Goal: Task Accomplishment & Management: Complete application form

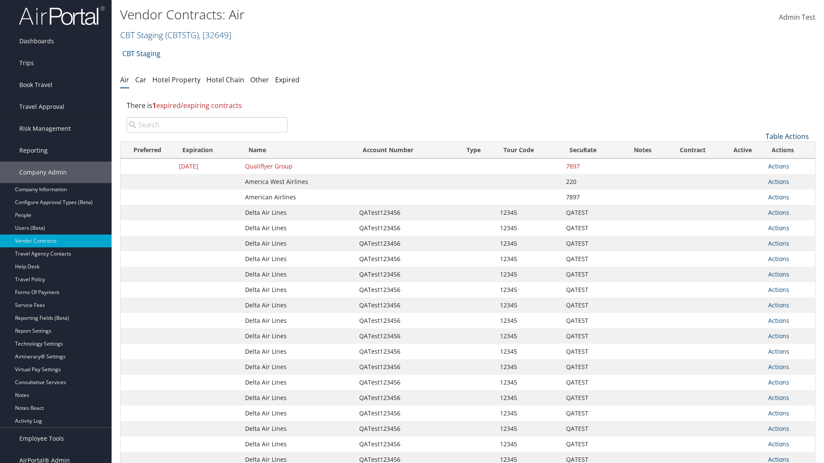
click at [787, 136] on link "Table Actions" at bounding box center [787, 136] width 43 height 9
click at [758, 150] on link "Create New Contract" at bounding box center [758, 149] width 113 height 15
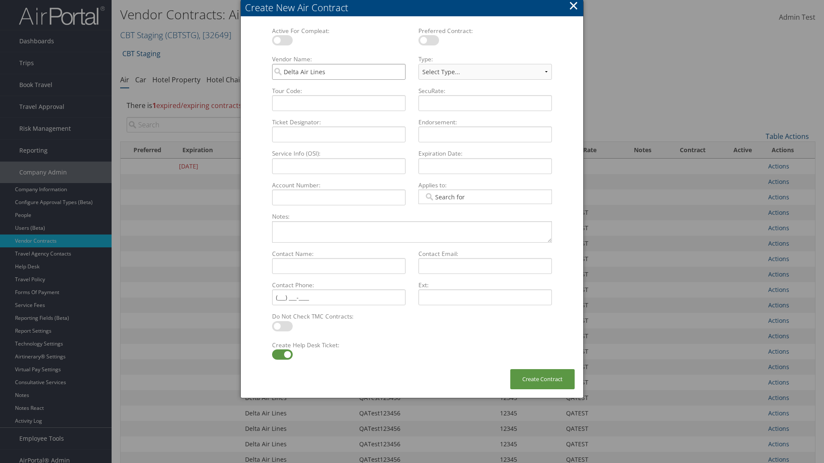
type input "Delta Air Lines"
type input "QATest123456"
select select "[object Object]"
type input "QATest123456"
type input "12345"
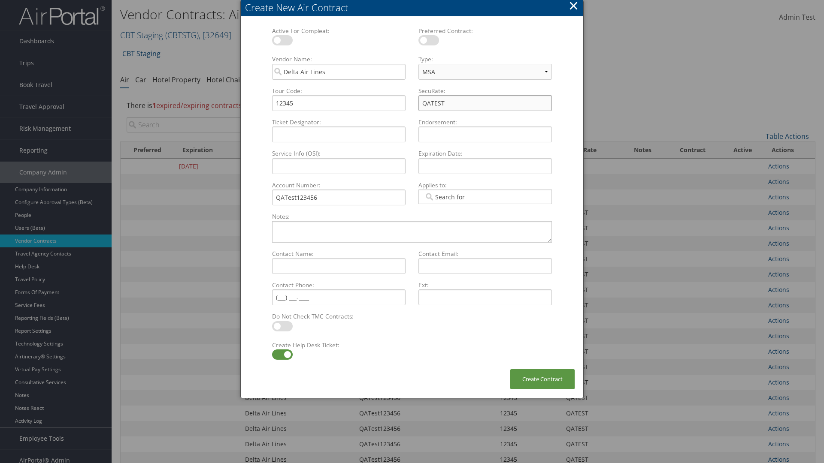
type input "QATEST"
click at [282, 355] on label at bounding box center [282, 355] width 21 height 10
click at [282, 355] on input "checkbox" at bounding box center [279, 357] width 6 height 6
checkbox input "false"
click at [542, 379] on button "Create Contract" at bounding box center [542, 379] width 64 height 20
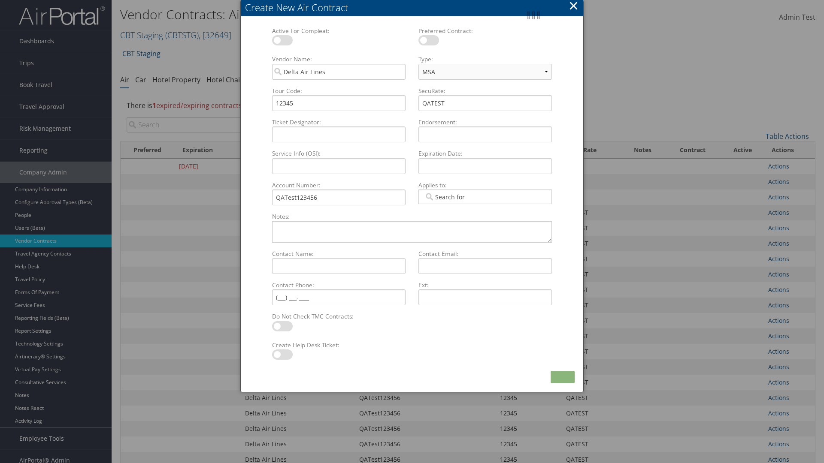
scroll to position [97, 0]
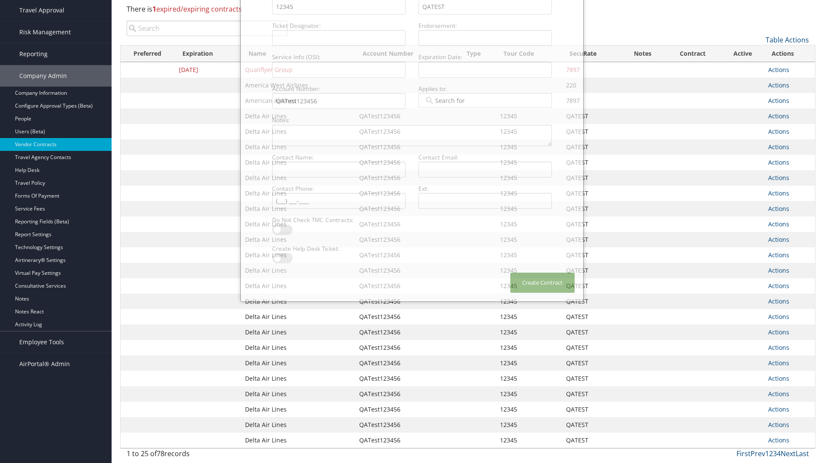
click at [207, 36] on input "search" at bounding box center [207, 28] width 161 height 15
